Goal: Transaction & Acquisition: Purchase product/service

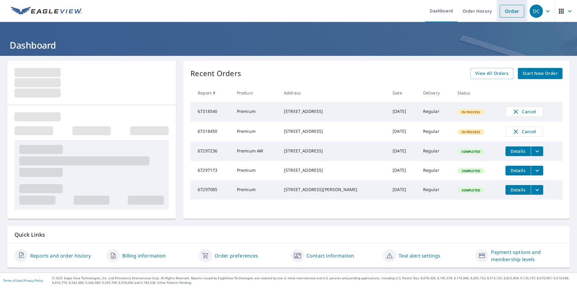
click at [506, 13] on link "Order" at bounding box center [512, 11] width 24 height 13
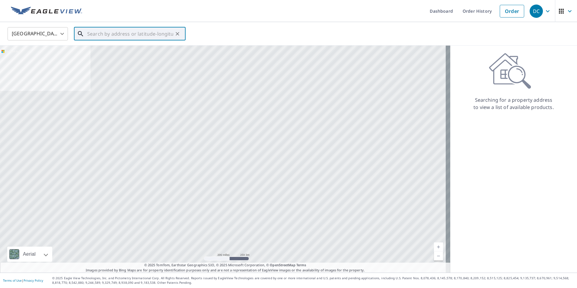
click at [103, 36] on input "text" at bounding box center [130, 33] width 86 height 17
paste input "[STREET_ADDRESS]"
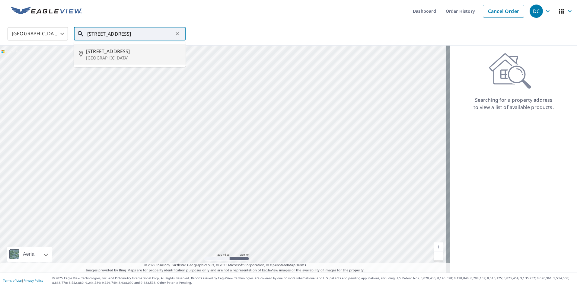
click at [103, 51] on span "[STREET_ADDRESS]" at bounding box center [133, 51] width 95 height 7
type input "[STREET_ADDRESS]"
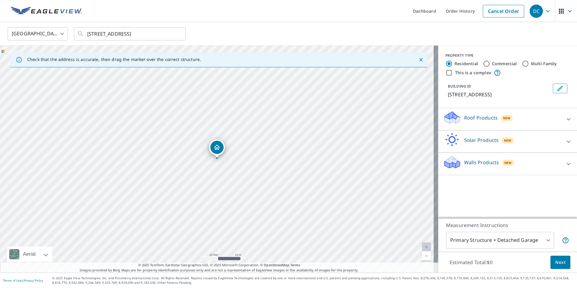
click at [464, 115] on p "Roof Products" at bounding box center [481, 117] width 34 height 7
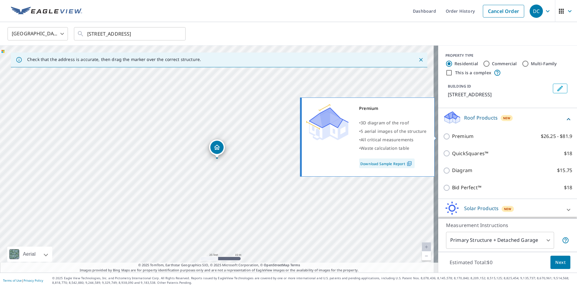
click at [466, 136] on p "Premium" at bounding box center [462, 137] width 21 height 8
click at [452, 136] on input "Premium $26.25 - $81.9" at bounding box center [447, 136] width 9 height 7
checkbox input "true"
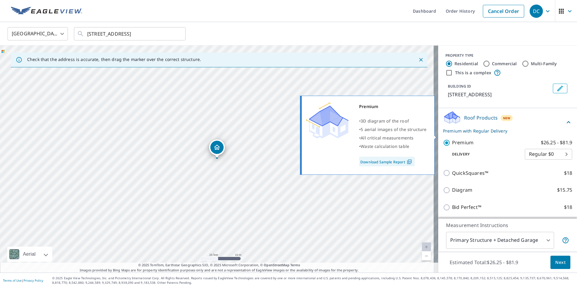
scroll to position [45, 0]
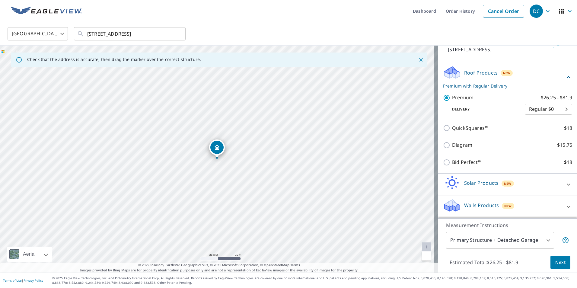
click at [562, 262] on button "Next" at bounding box center [561, 263] width 20 height 14
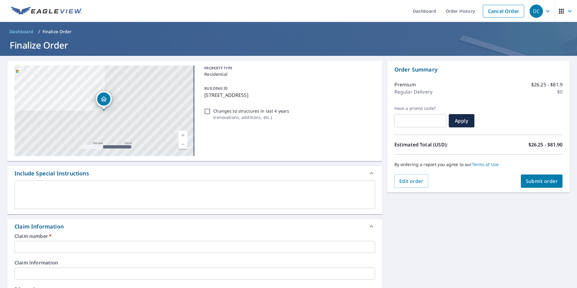
click at [24, 243] on input "text" at bounding box center [194, 247] width 361 height 12
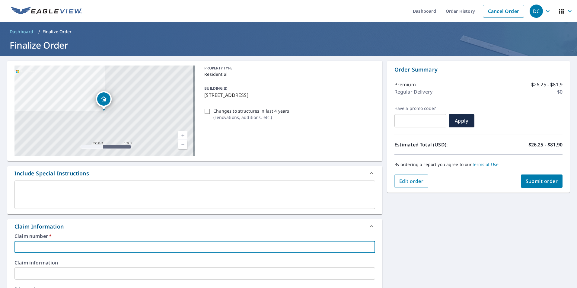
paste input "100314269"
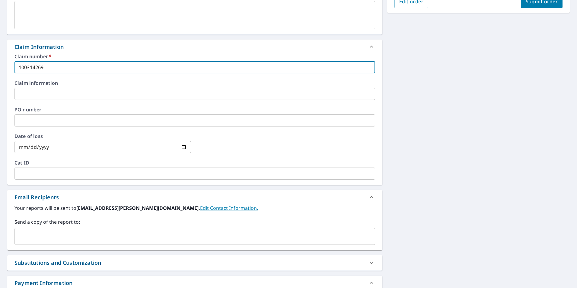
scroll to position [181, 0]
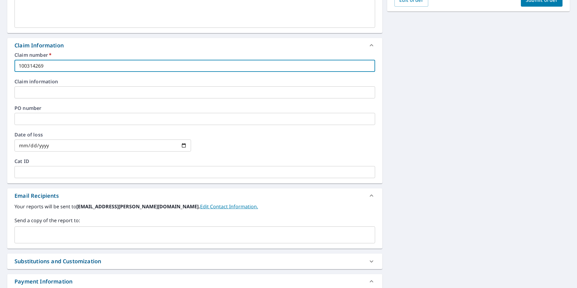
type input "100314269"
click at [55, 238] on input "text" at bounding box center [190, 234] width 346 height 11
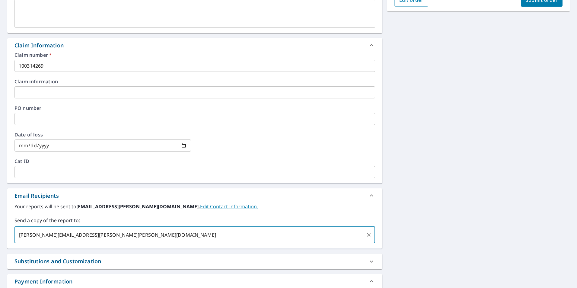
type input "[PERSON_NAME][EMAIL_ADDRESS][PERSON_NAME][PERSON_NAME][DOMAIN_NAME]"
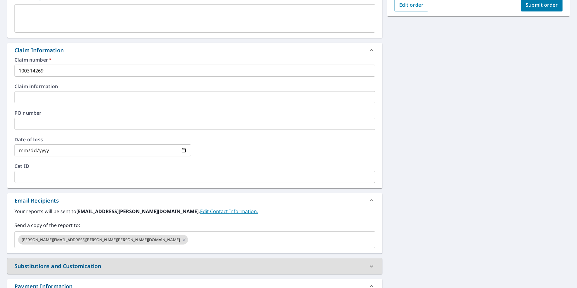
scroll to position [2, 0]
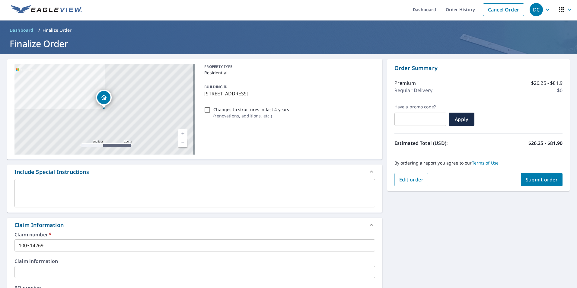
click at [526, 179] on span "Submit order" at bounding box center [542, 179] width 32 height 7
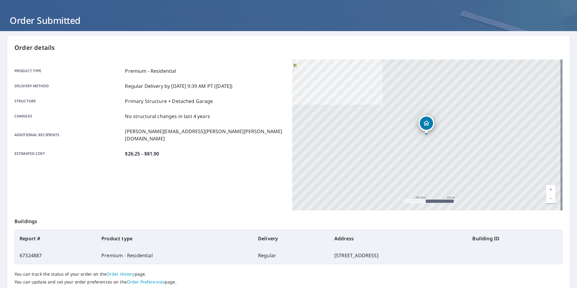
scroll to position [67, 0]
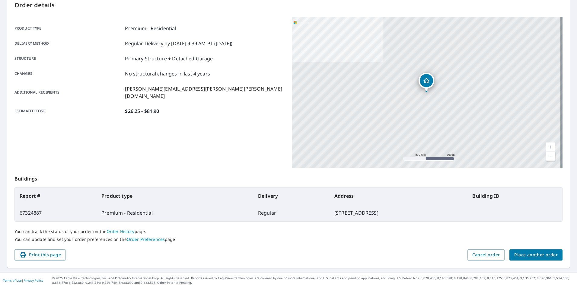
click at [518, 253] on span "Place another order" at bounding box center [535, 255] width 43 height 8
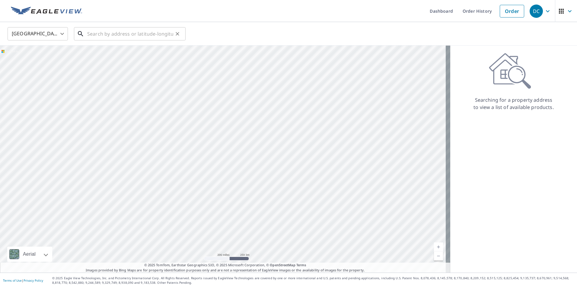
click at [147, 33] on input "text" at bounding box center [130, 33] width 86 height 17
paste input "[STREET_ADDRESS]"
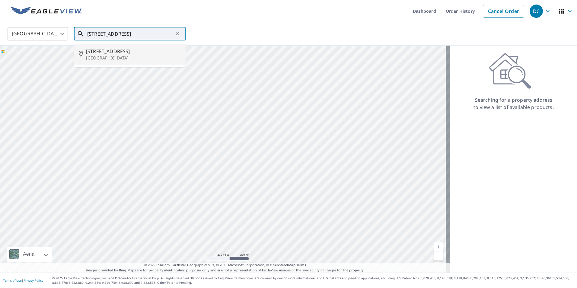
click at [132, 54] on span "[STREET_ADDRESS]" at bounding box center [133, 51] width 95 height 7
type input "[STREET_ADDRESS]"
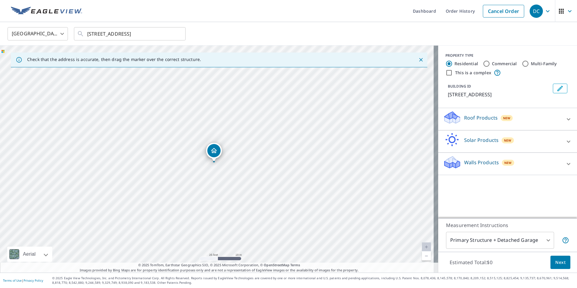
click at [457, 114] on div "Roof Products New" at bounding box center [502, 119] width 118 height 17
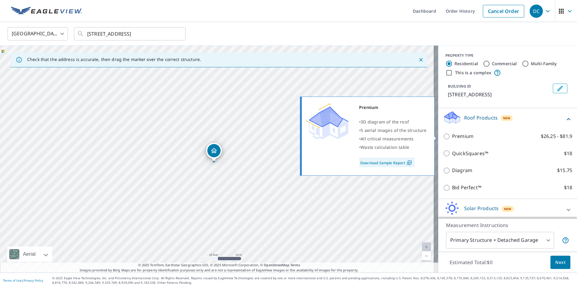
click at [456, 134] on p "Premium" at bounding box center [462, 137] width 21 height 8
click at [452, 134] on input "Premium $26.25 - $81.9" at bounding box center [447, 136] width 9 height 7
checkbox input "true"
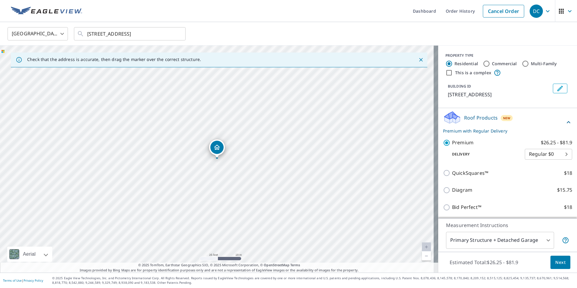
click at [559, 264] on span "Next" at bounding box center [561, 263] width 10 height 8
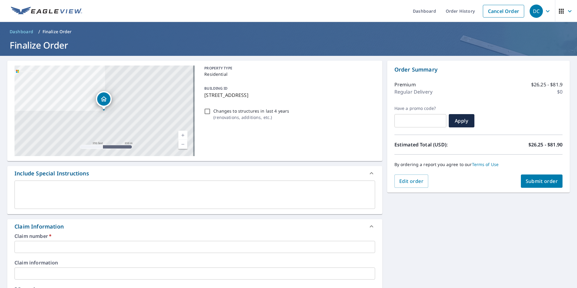
click at [65, 246] on input "text" at bounding box center [194, 247] width 361 height 12
click at [51, 246] on input "text" at bounding box center [194, 247] width 361 height 12
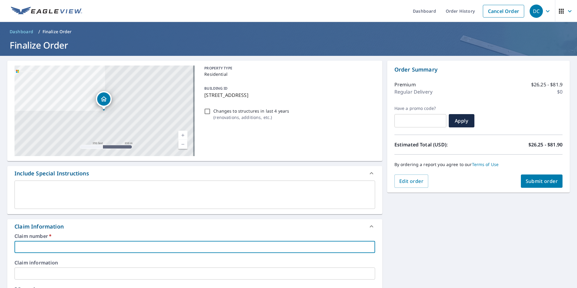
paste input "100315148"
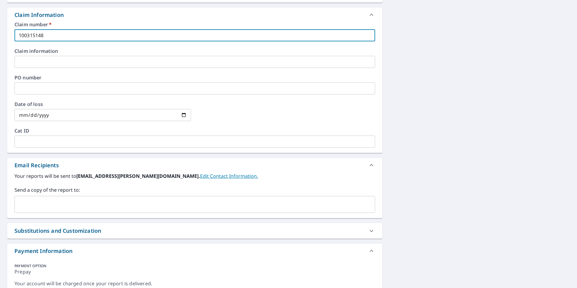
scroll to position [243, 0]
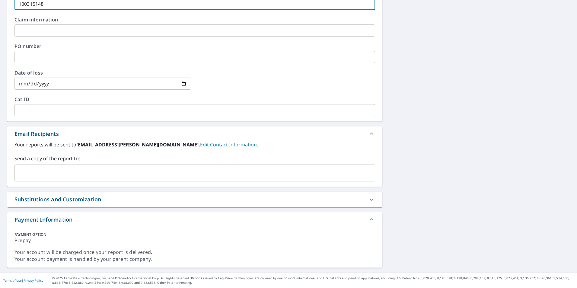
type input "100315148"
click at [41, 171] on input "text" at bounding box center [190, 172] width 346 height 11
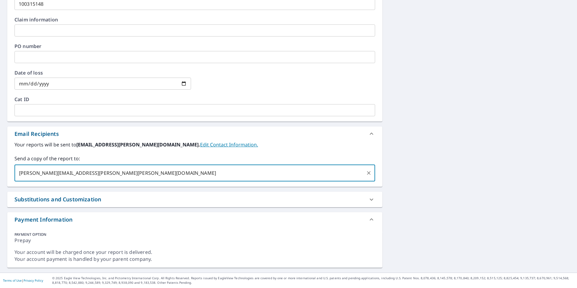
type input "[PERSON_NAME][EMAIL_ADDRESS][PERSON_NAME][PERSON_NAME][DOMAIN_NAME]"
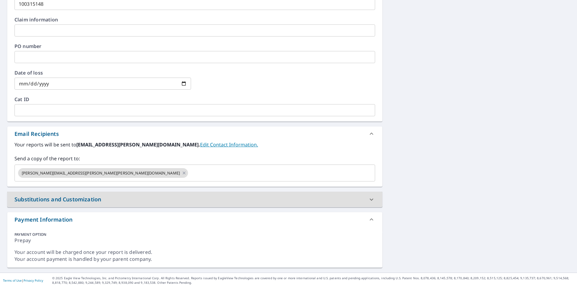
scroll to position [32, 0]
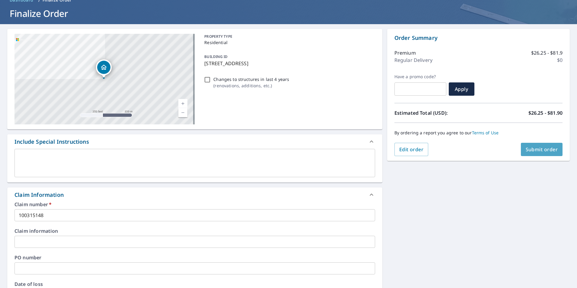
click at [536, 150] on span "Submit order" at bounding box center [542, 149] width 32 height 7
